Goal: Register for event/course

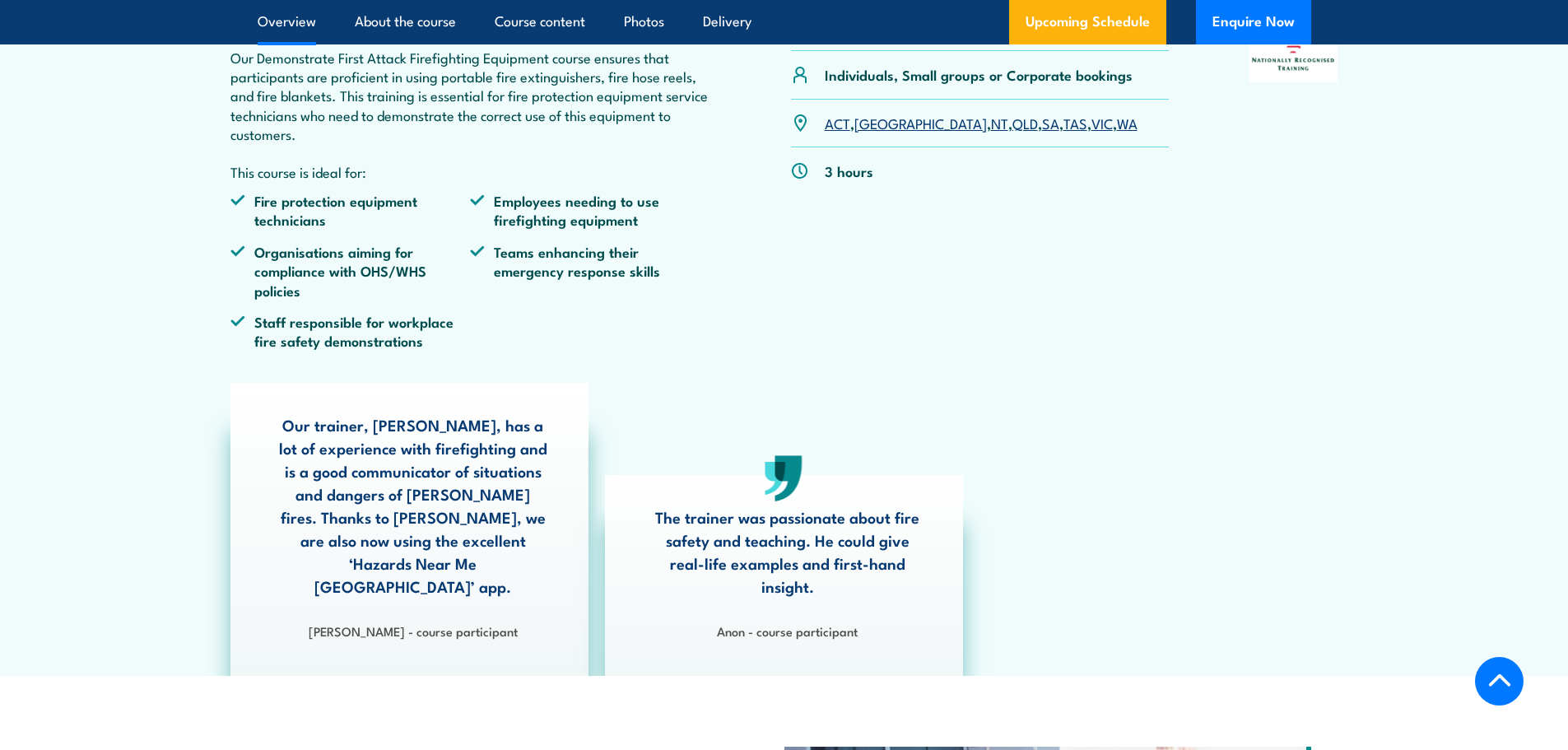
click at [1117, 133] on link "WA" at bounding box center [1127, 122] width 20 height 20
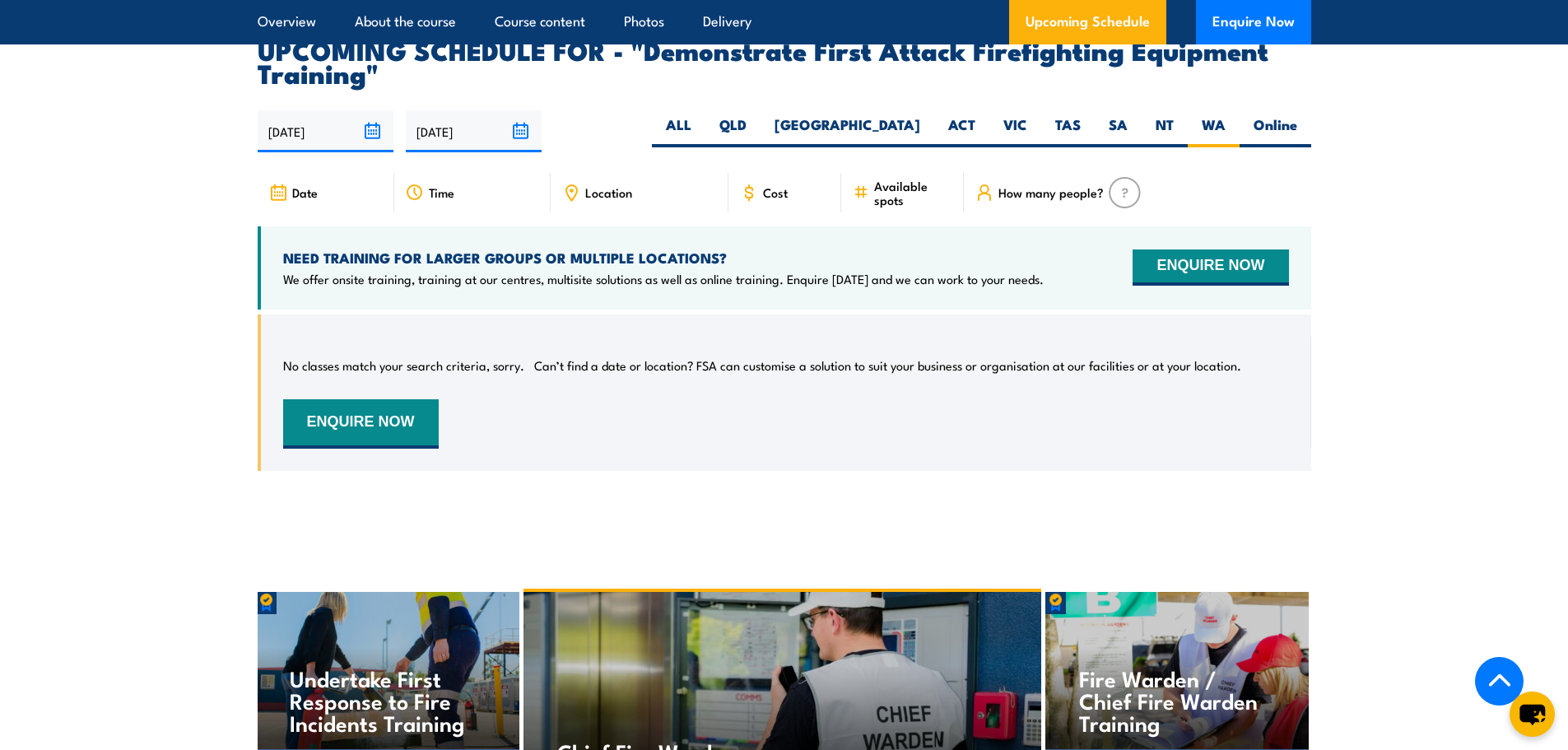
scroll to position [2984, 0]
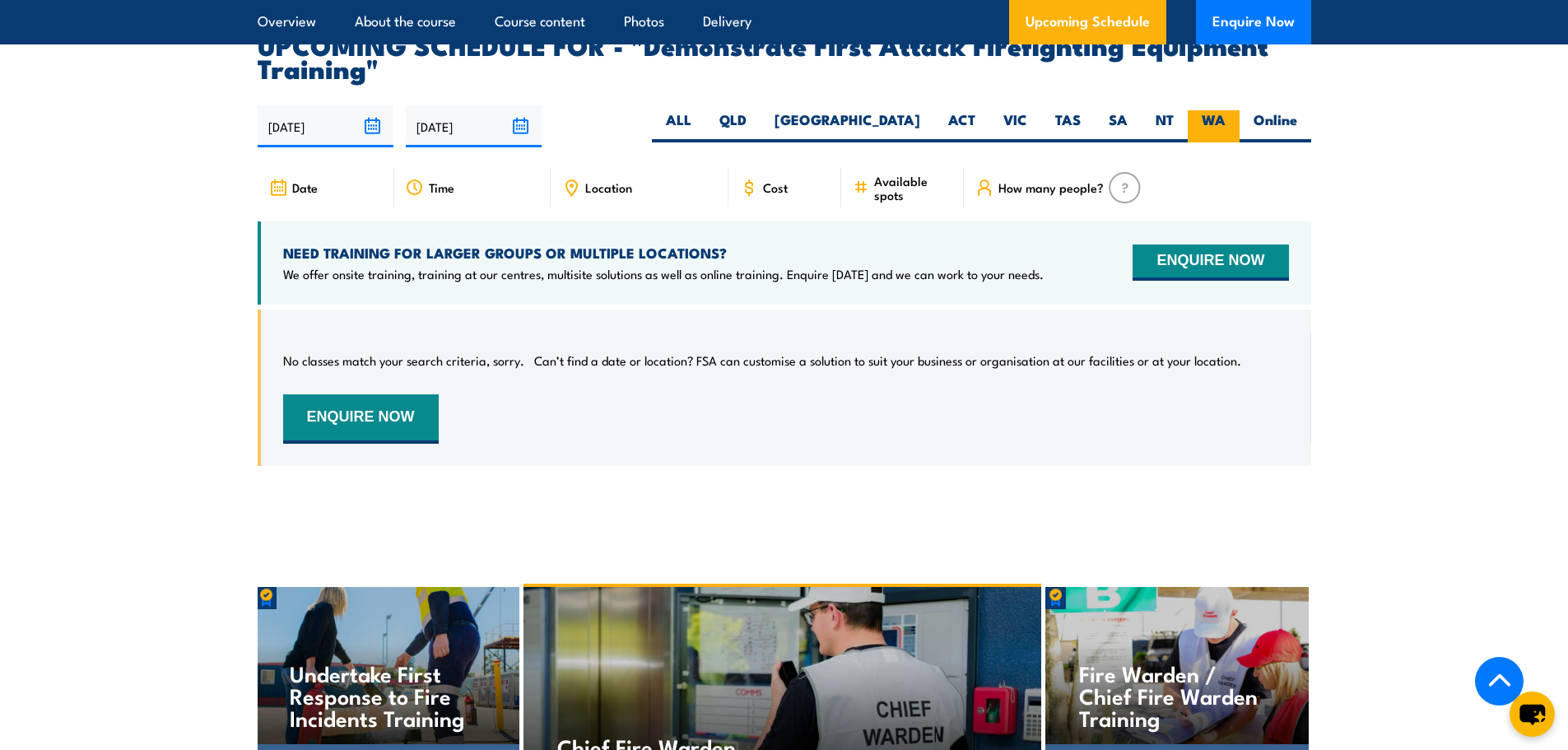
click at [1219, 110] on label "WA" at bounding box center [1213, 127] width 52 height 32
click at [1226, 110] on input "WA" at bounding box center [1231, 116] width 11 height 11
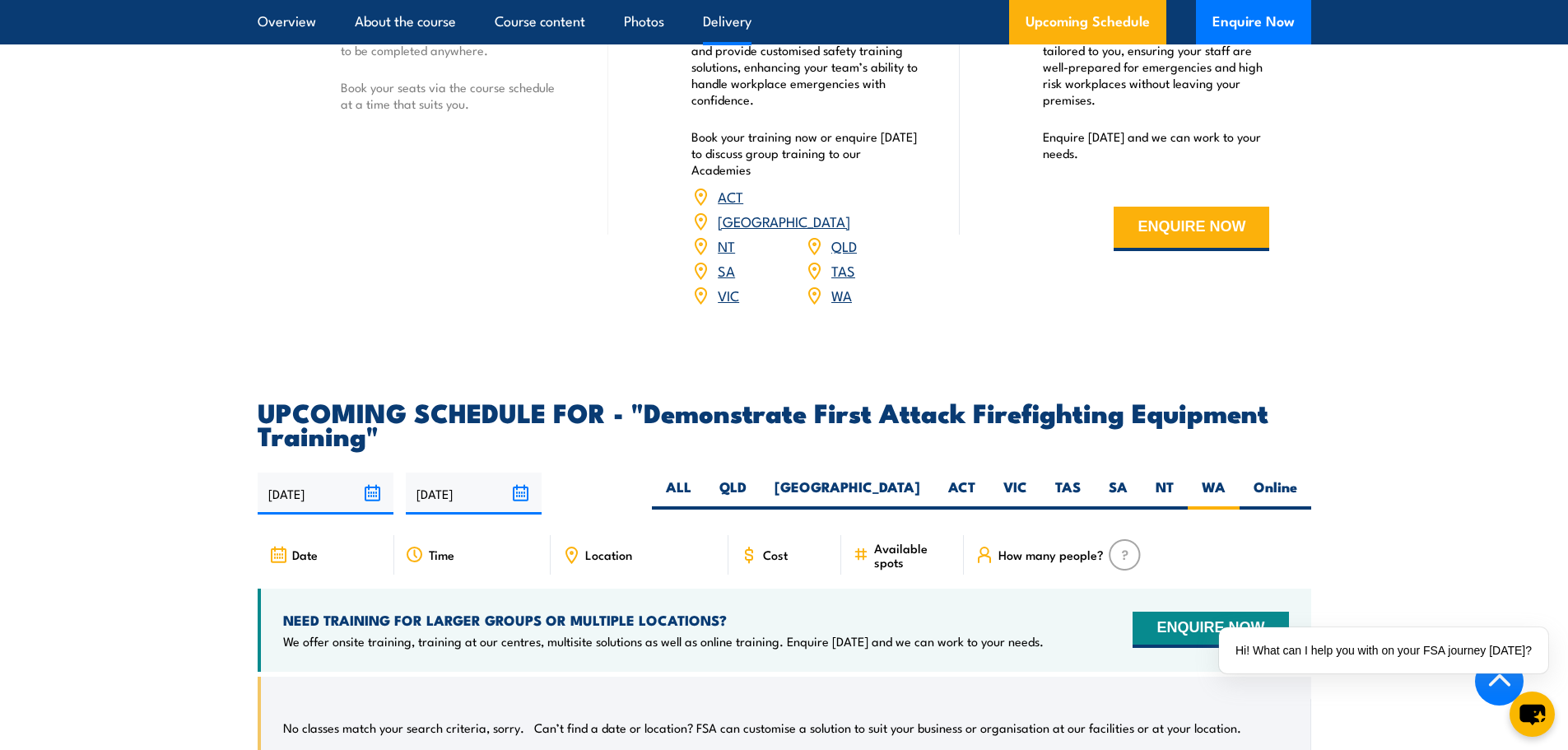
scroll to position [2655, 0]
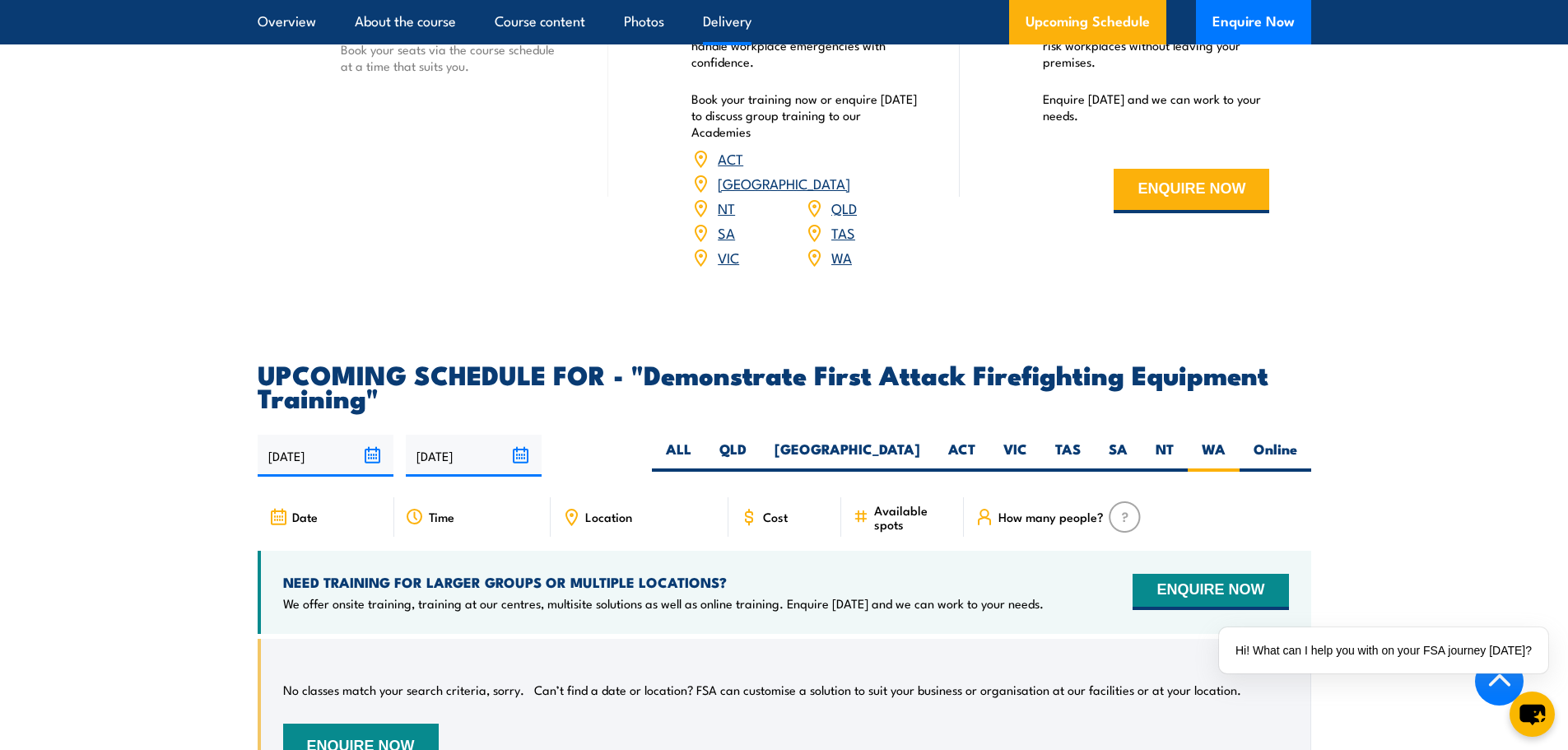
click at [835, 247] on link "WA" at bounding box center [842, 257] width 20 height 20
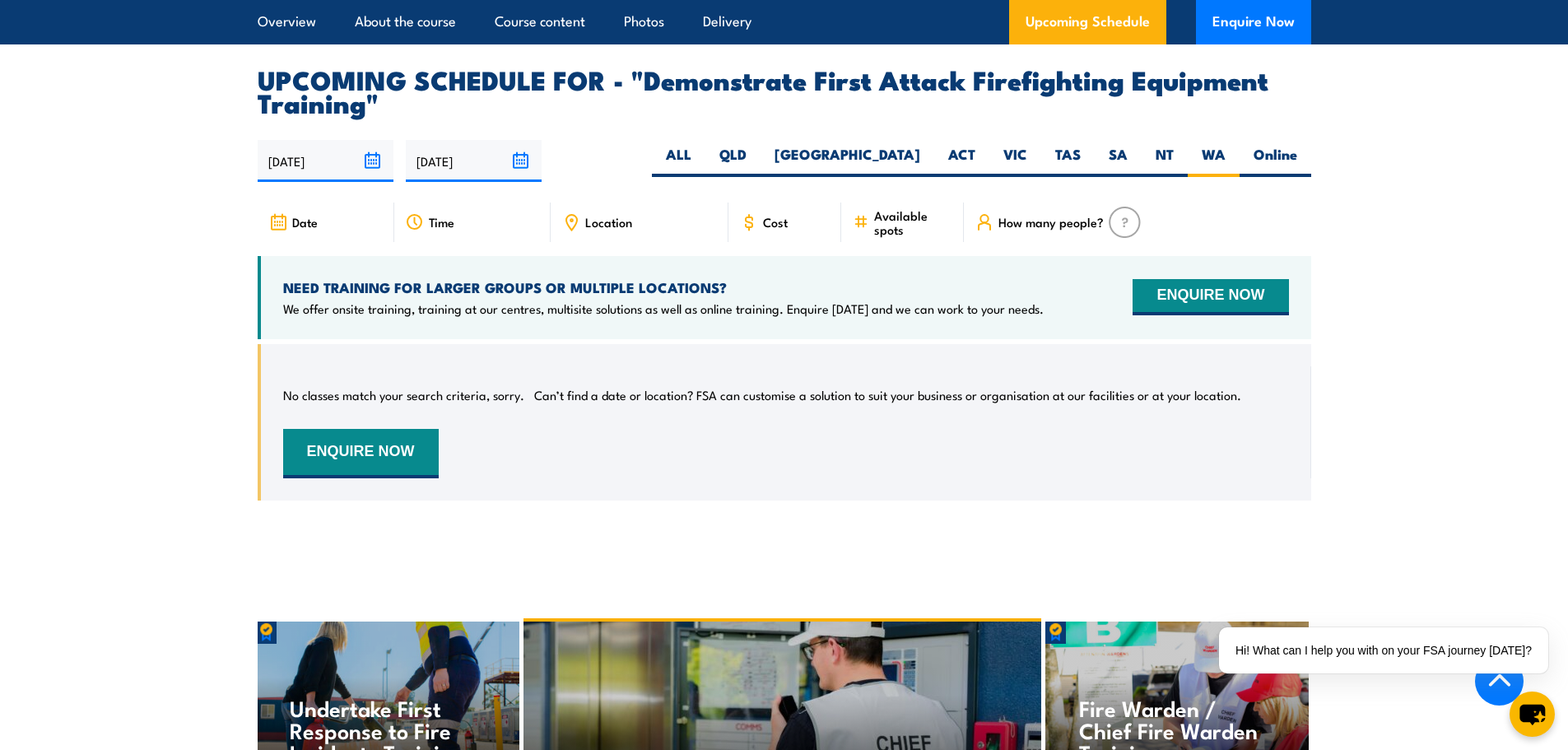
scroll to position [2984, 0]
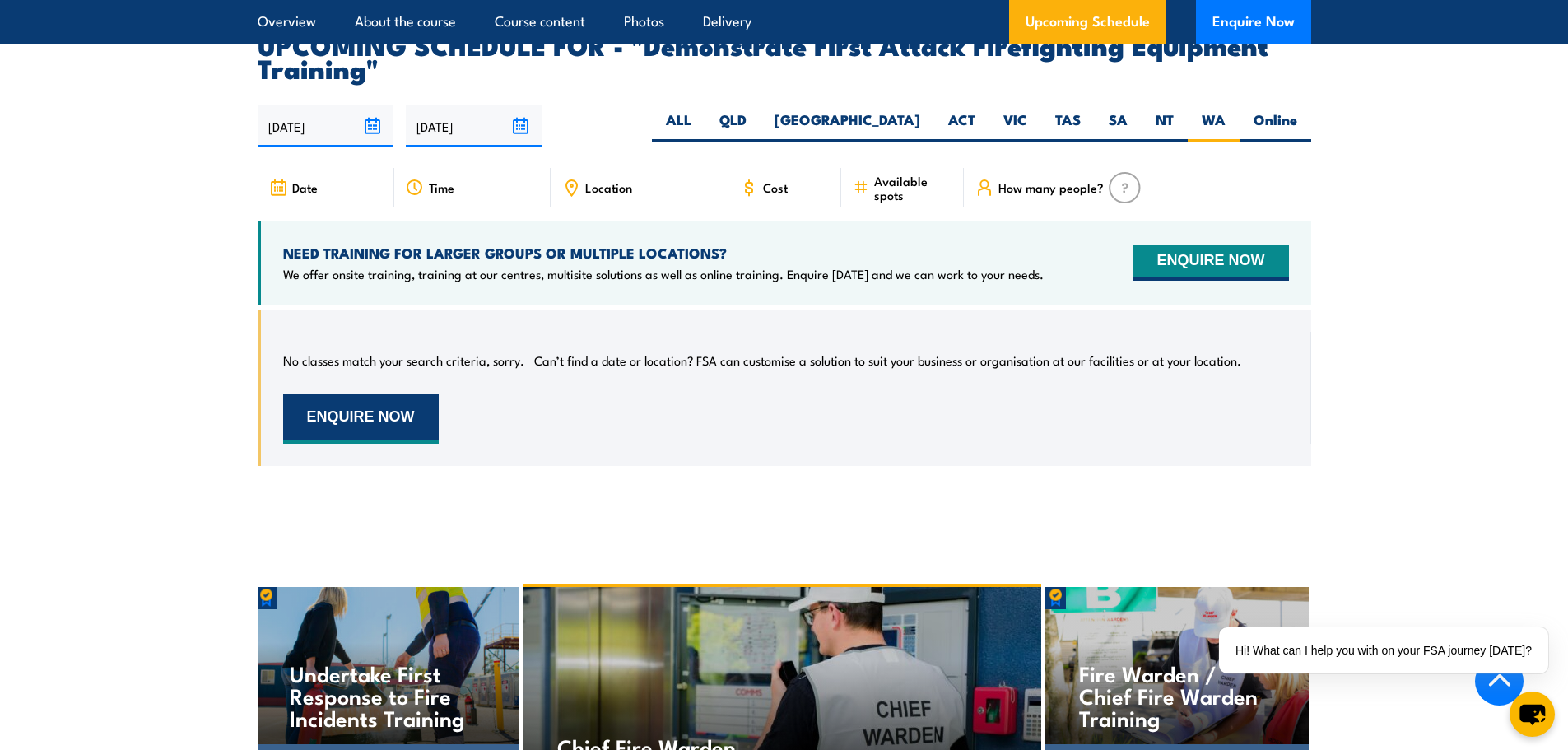
click at [379, 394] on button "ENQUIRE NOW" at bounding box center [360, 419] width 155 height 49
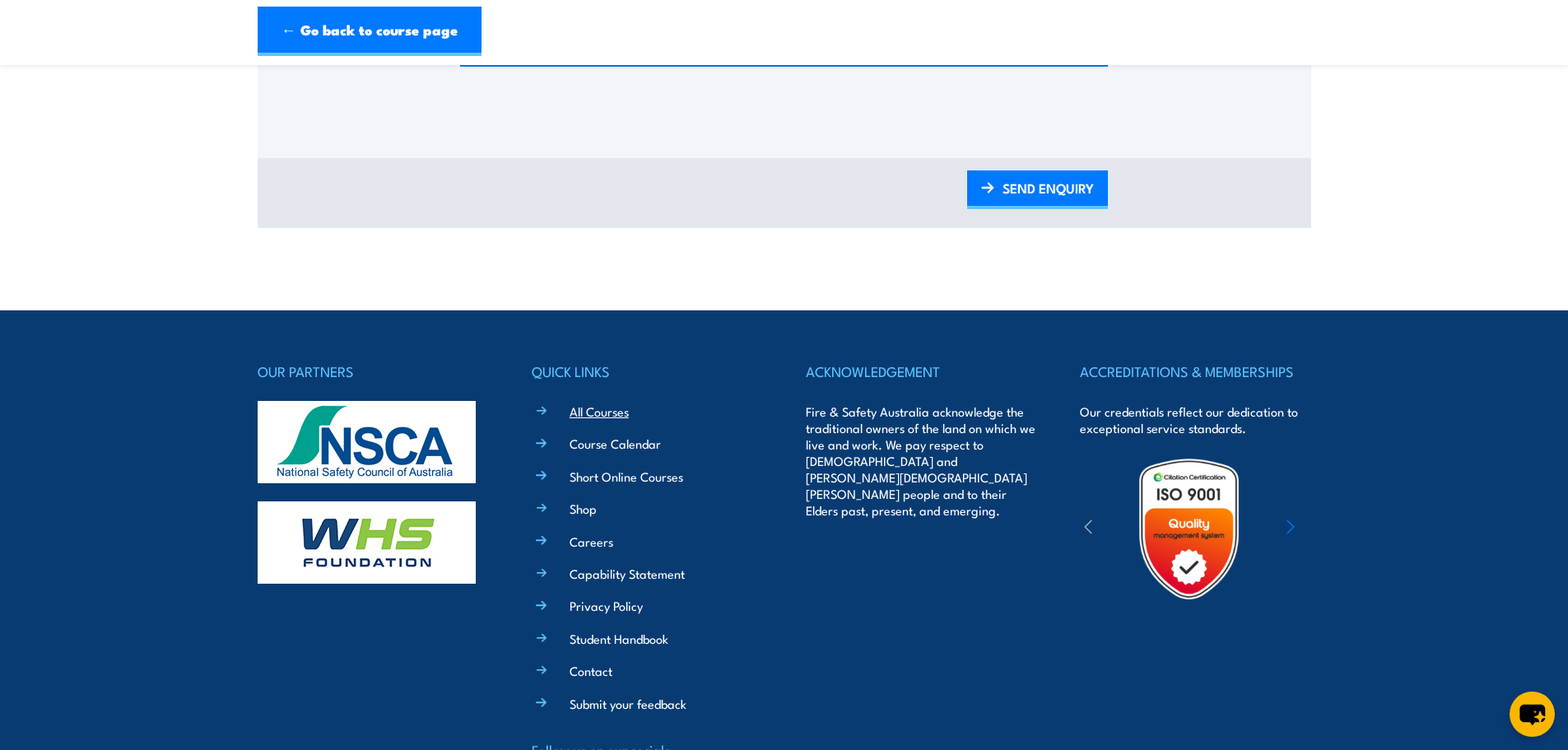
scroll to position [1089, 0]
